Goal: Transaction & Acquisition: Download file/media

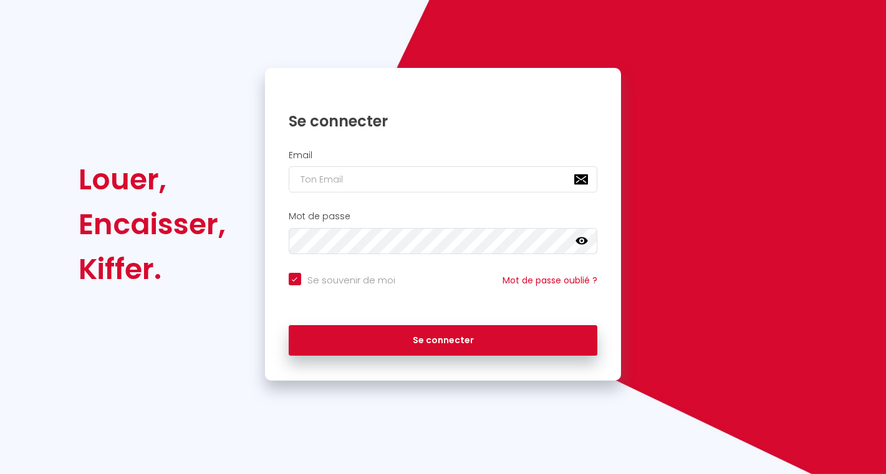
scroll to position [67, 0]
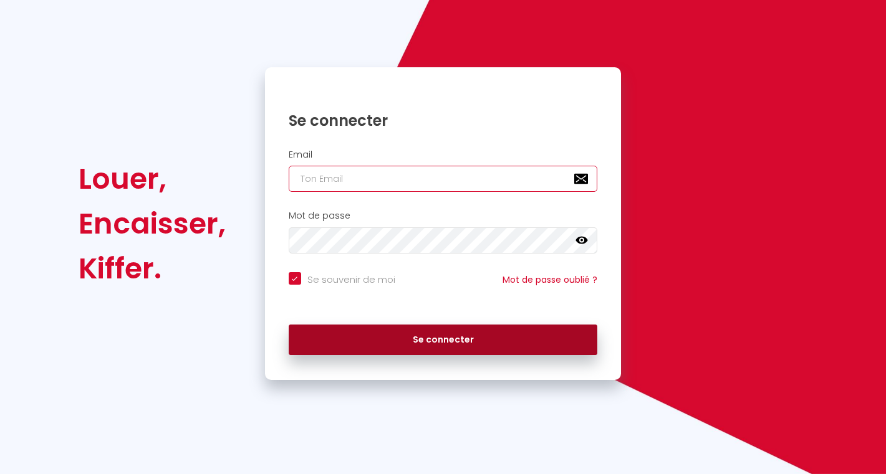
type input "[PERSON_NAME][EMAIL_ADDRESS][DOMAIN_NAME]"
click at [471, 335] on button "Se connecter" at bounding box center [443, 340] width 309 height 31
checkbox input "true"
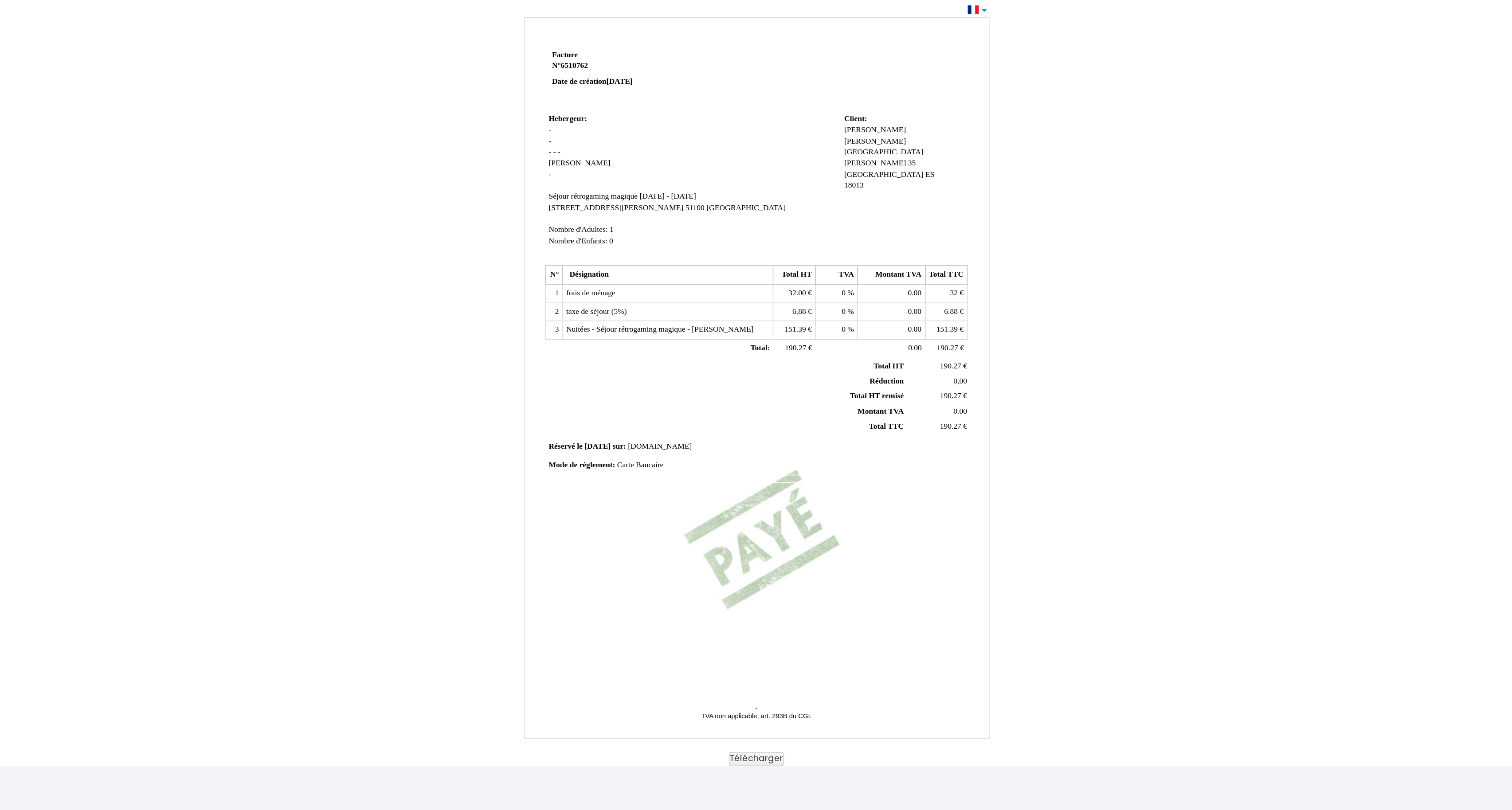
scroll to position [6, 0]
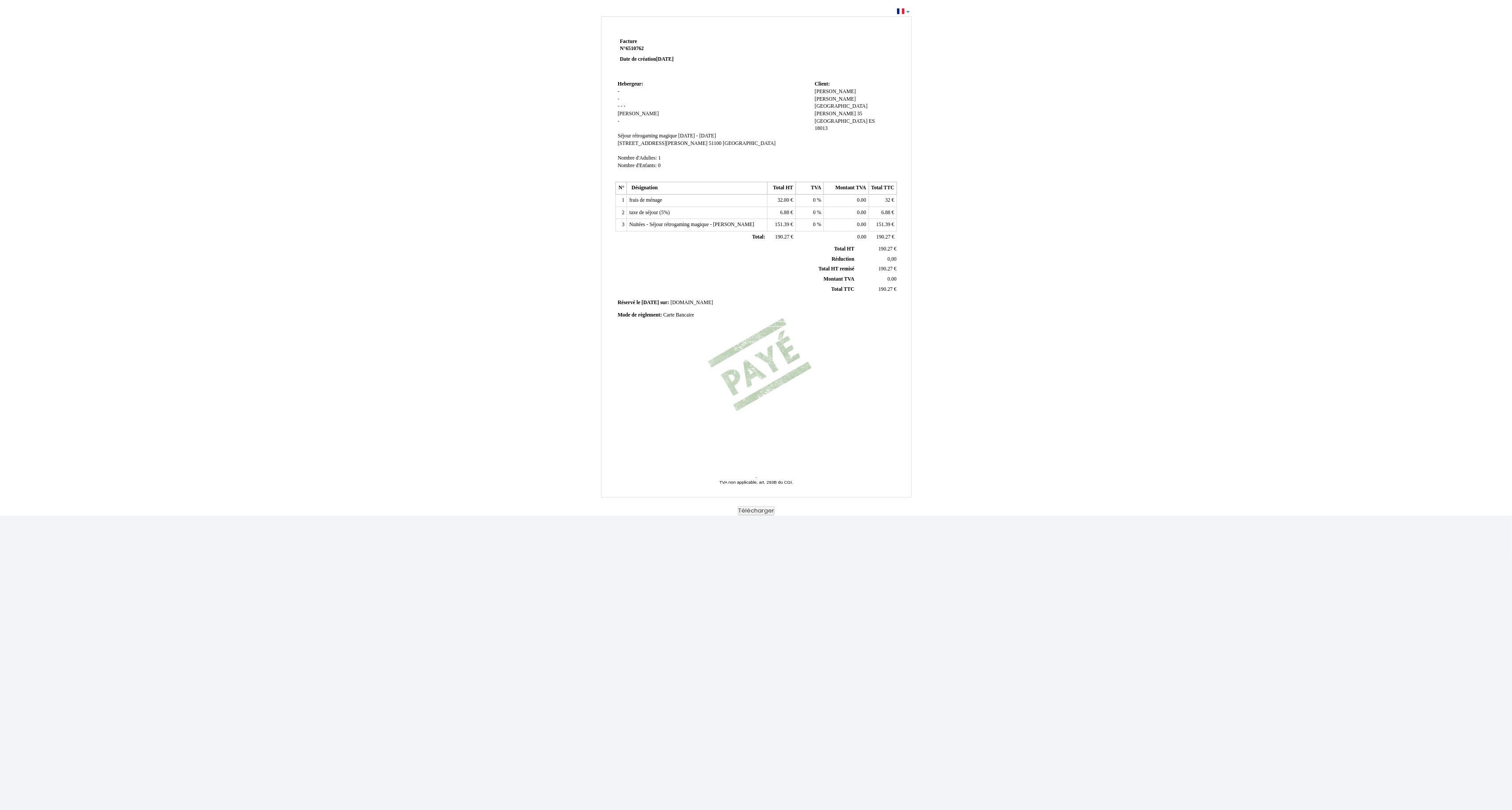
drag, startPoint x: 624, startPoint y: 2, endPoint x: 472, endPoint y: 381, distance: 408.3
click at [472, 337] on div "Facture Facture N° 6510762 6510762 Date de création [DATE] Hebergeur: Hebergeur…" at bounding box center [756, 260] width 1512 height 511
click at [629, 337] on button "Télécharger" at bounding box center [756, 511] width 37 height 9
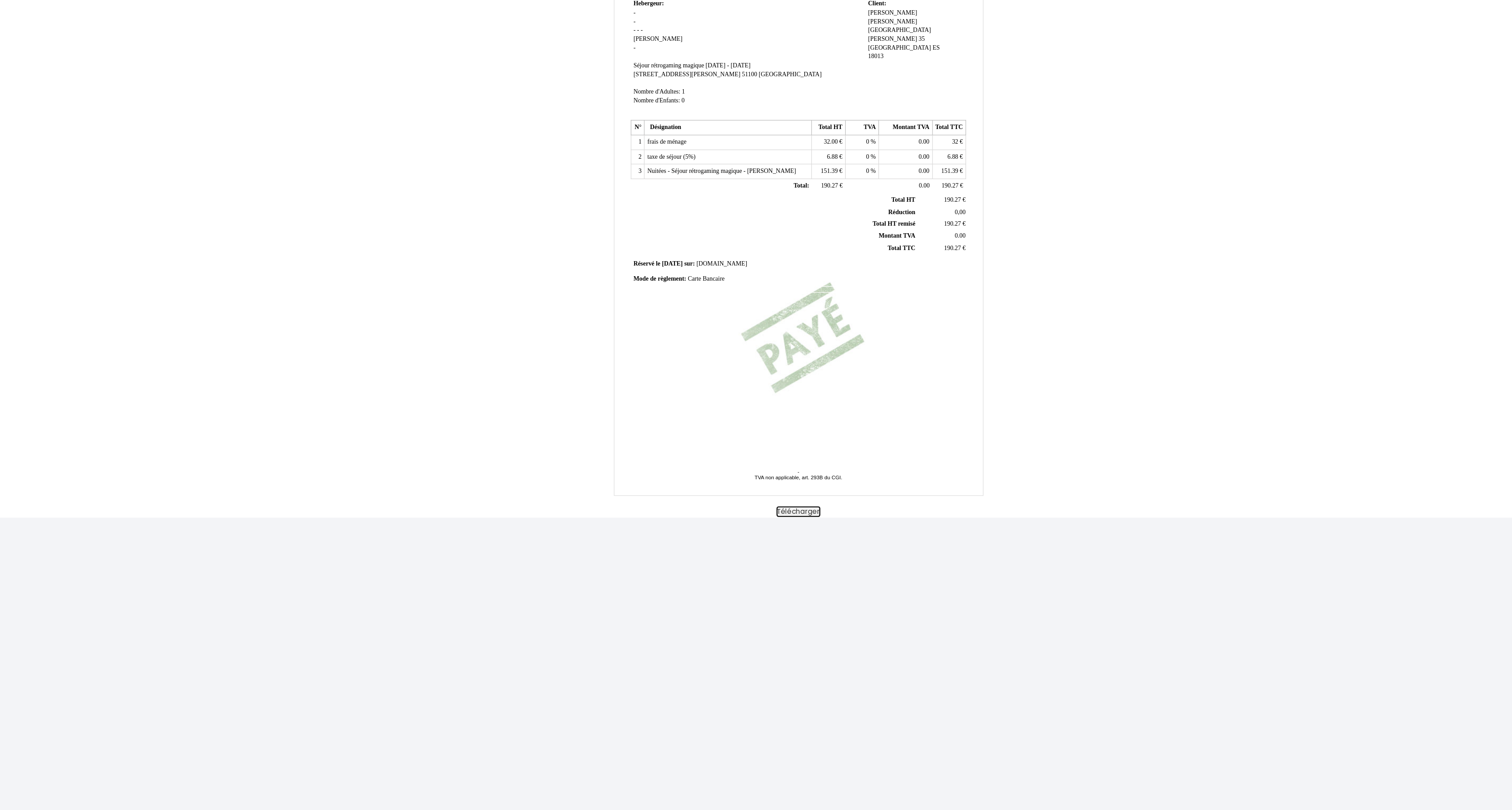
scroll to position [0, 0]
